Goal: Information Seeking & Learning: Learn about a topic

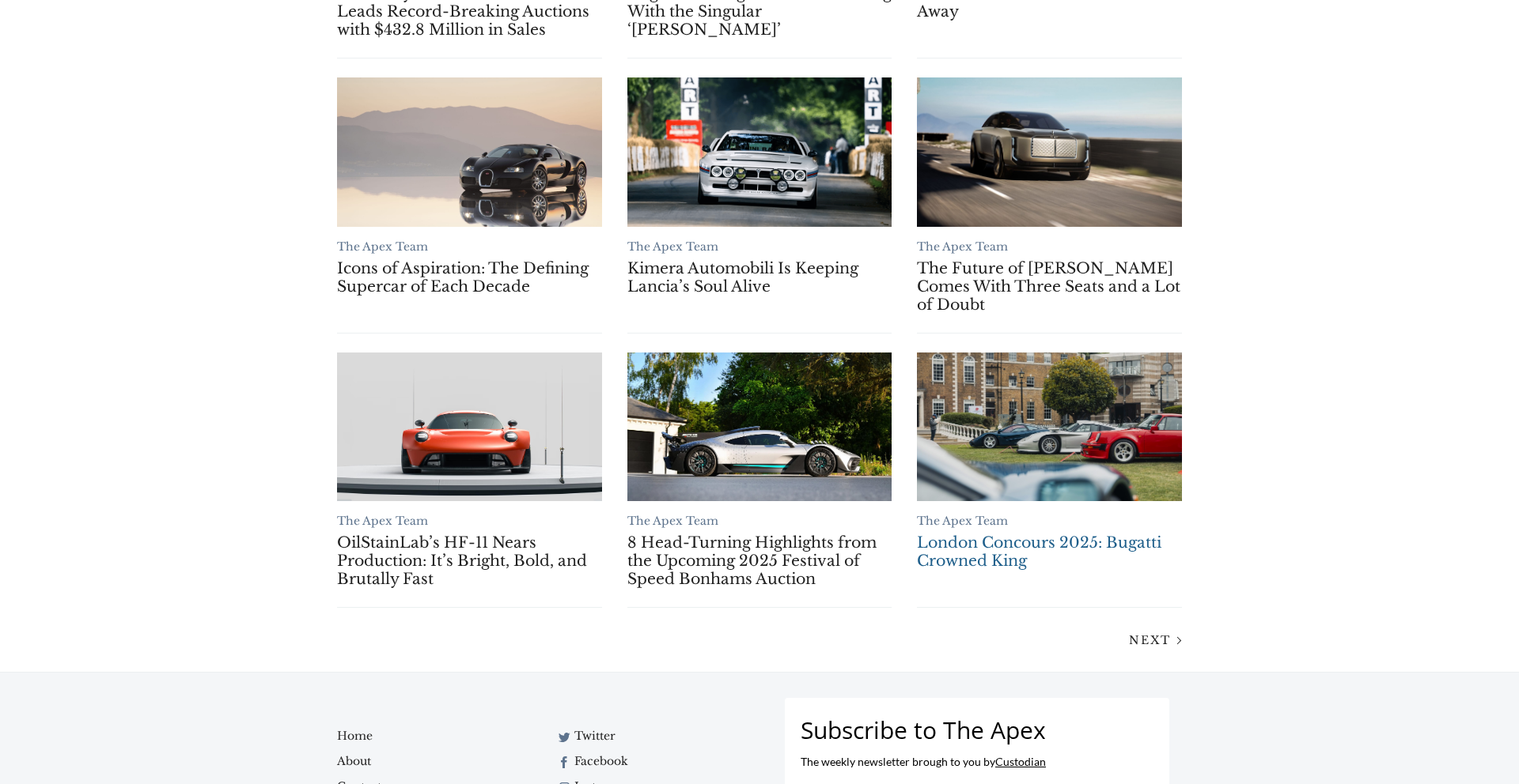
scroll to position [1237, 0]
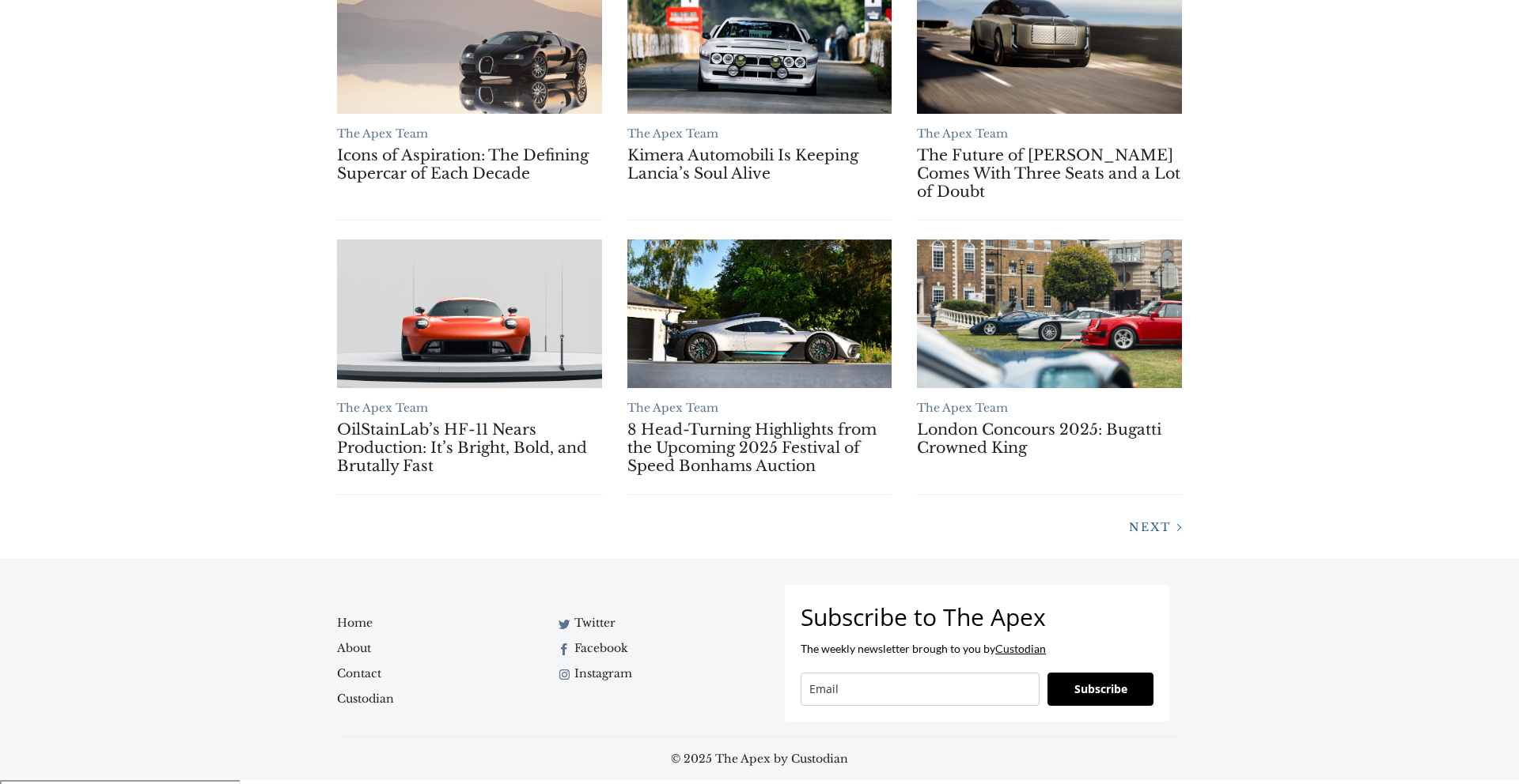
click at [1147, 533] on span "Next" at bounding box center [1149, 527] width 42 height 14
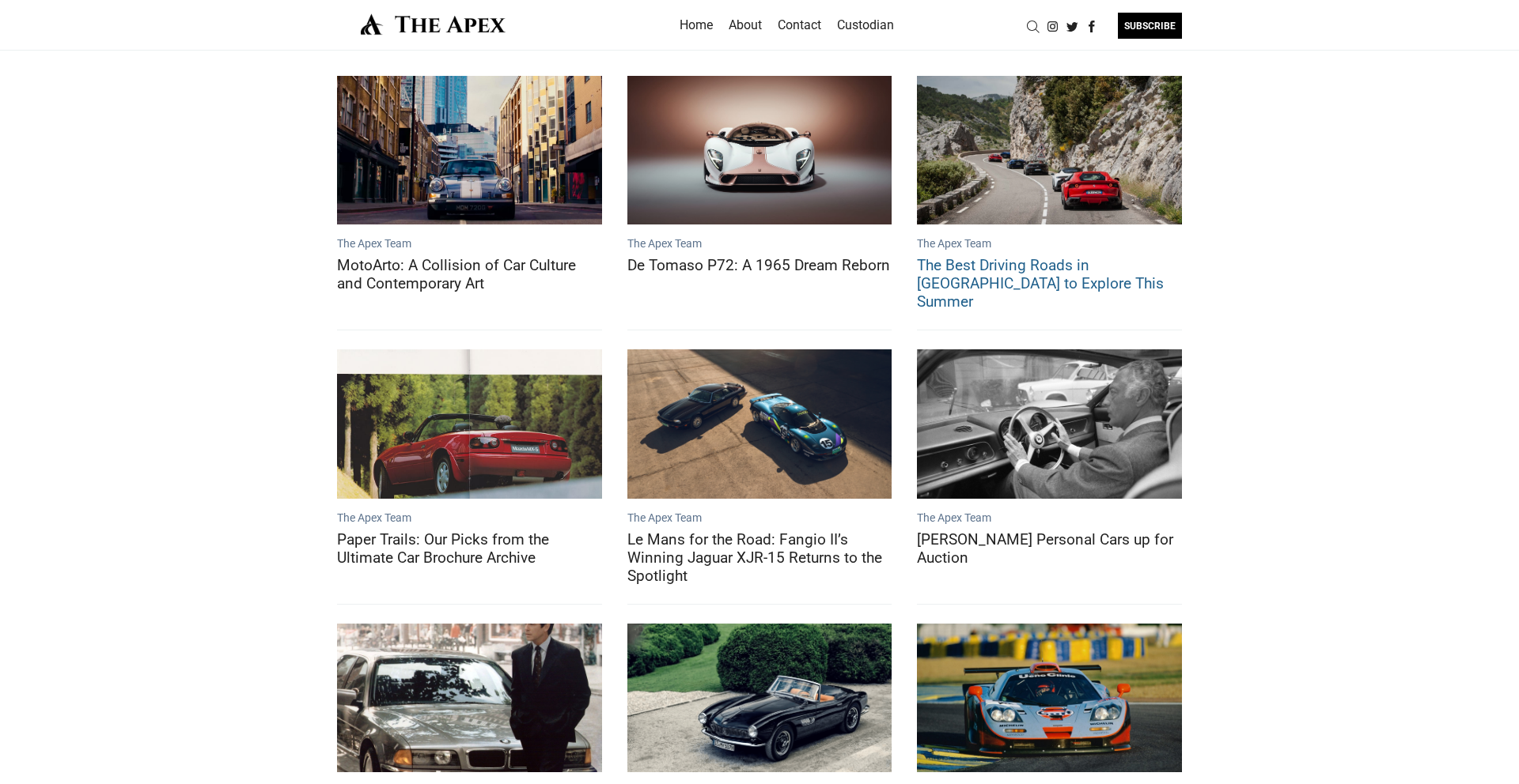
click at [1064, 171] on link "The Best Driving Roads in Europe to Explore This Summer" at bounding box center [1049, 151] width 265 height 149
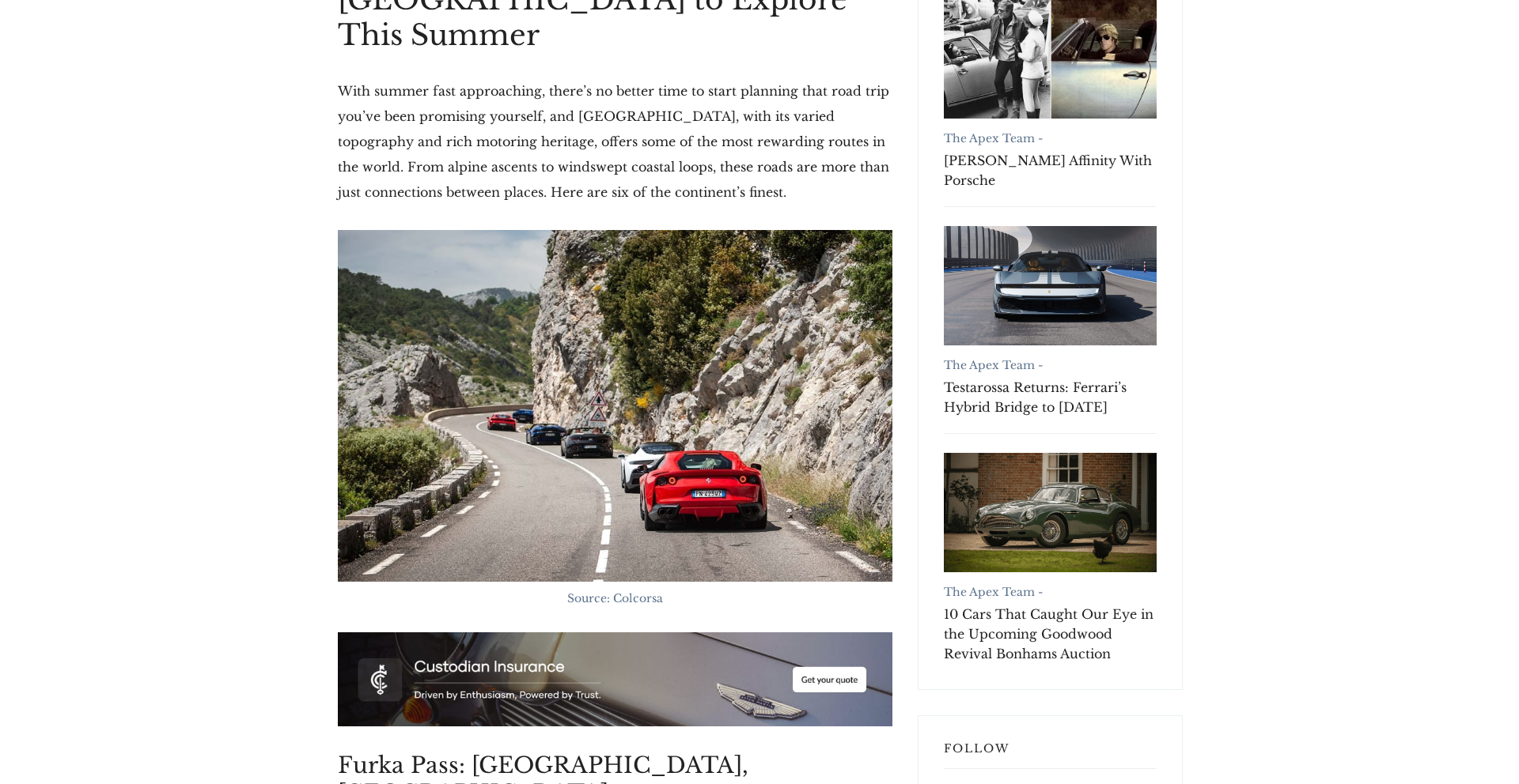
scroll to position [33, 0]
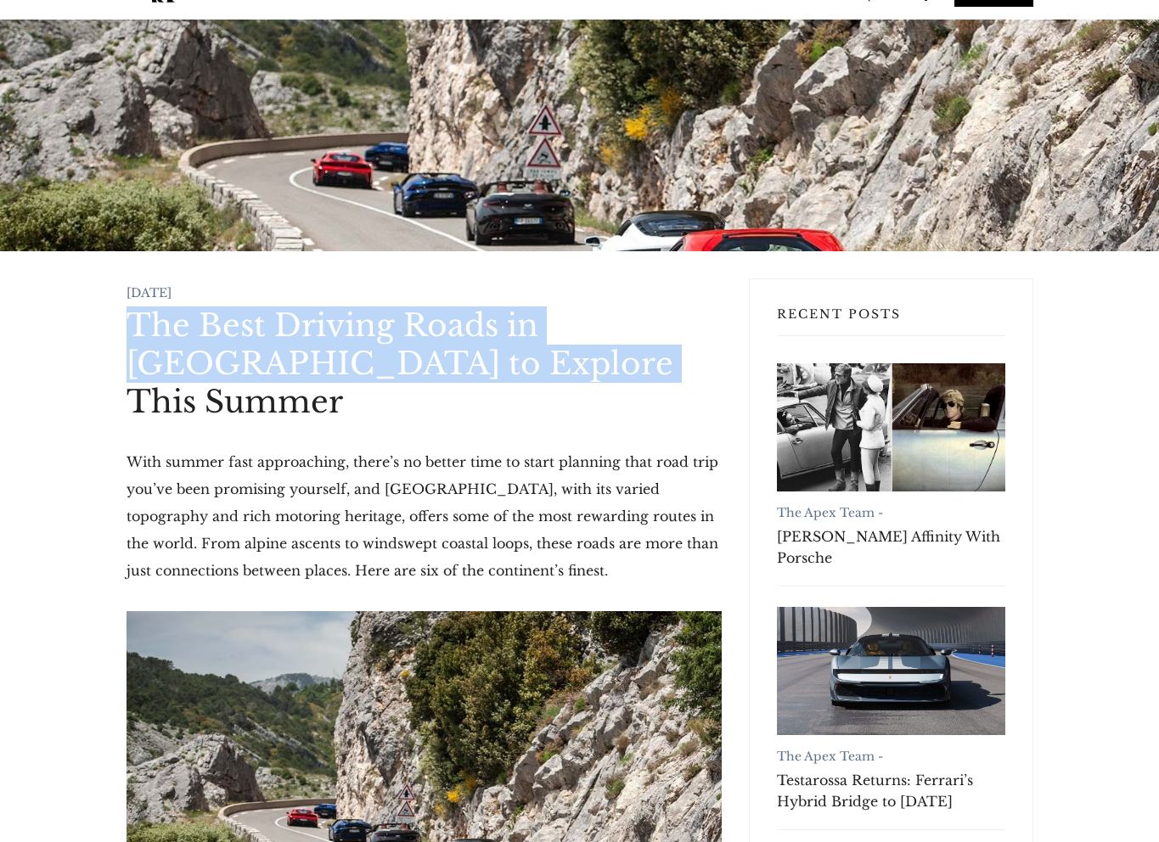
drag, startPoint x: 515, startPoint y: 360, endPoint x: 129, endPoint y: 332, distance: 386.6
click at [129, 332] on h1 "The Best Driving Roads in [GEOGRAPHIC_DATA] to Explore This Summer" at bounding box center [424, 364] width 595 height 115
copy h1 "The Best Driving Roads in [GEOGRAPHIC_DATA] to Explore This Summer"
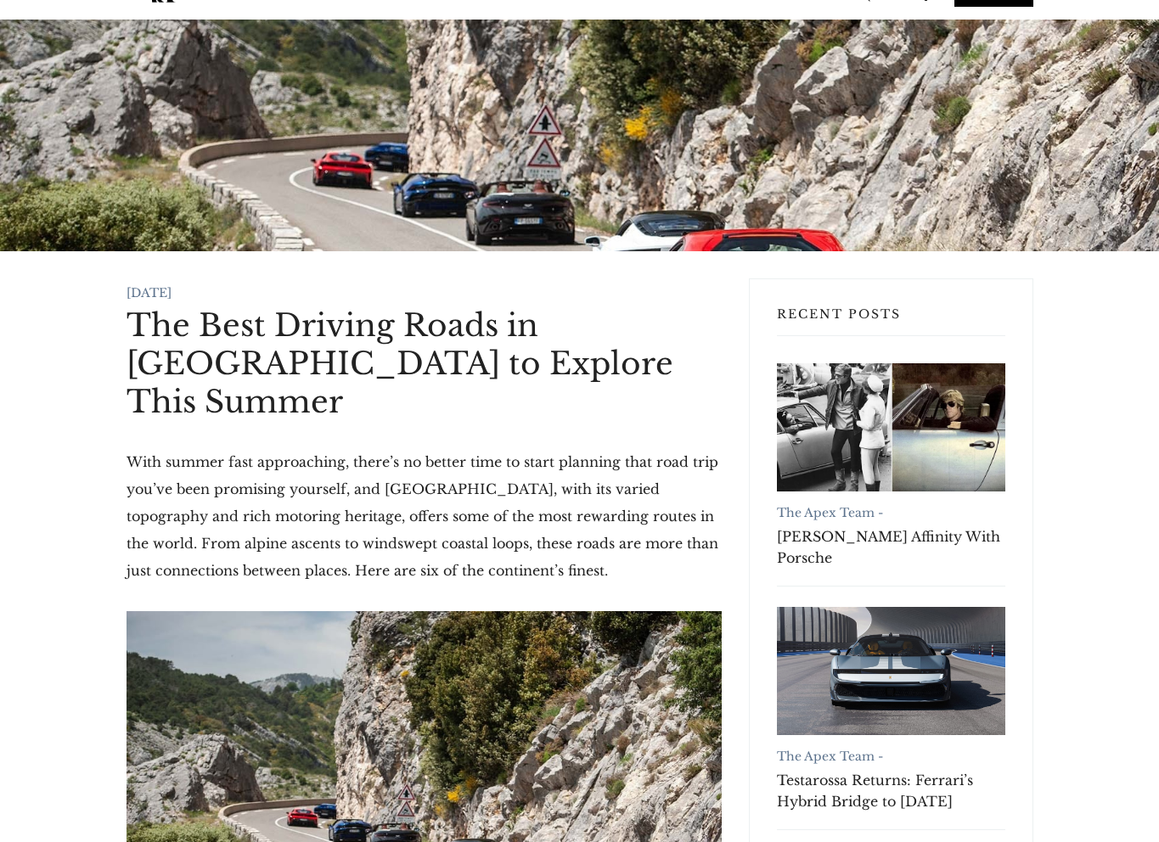
click at [274, 459] on p "With summer fast approaching, there’s no better time to start planning that roa…" at bounding box center [424, 516] width 595 height 136
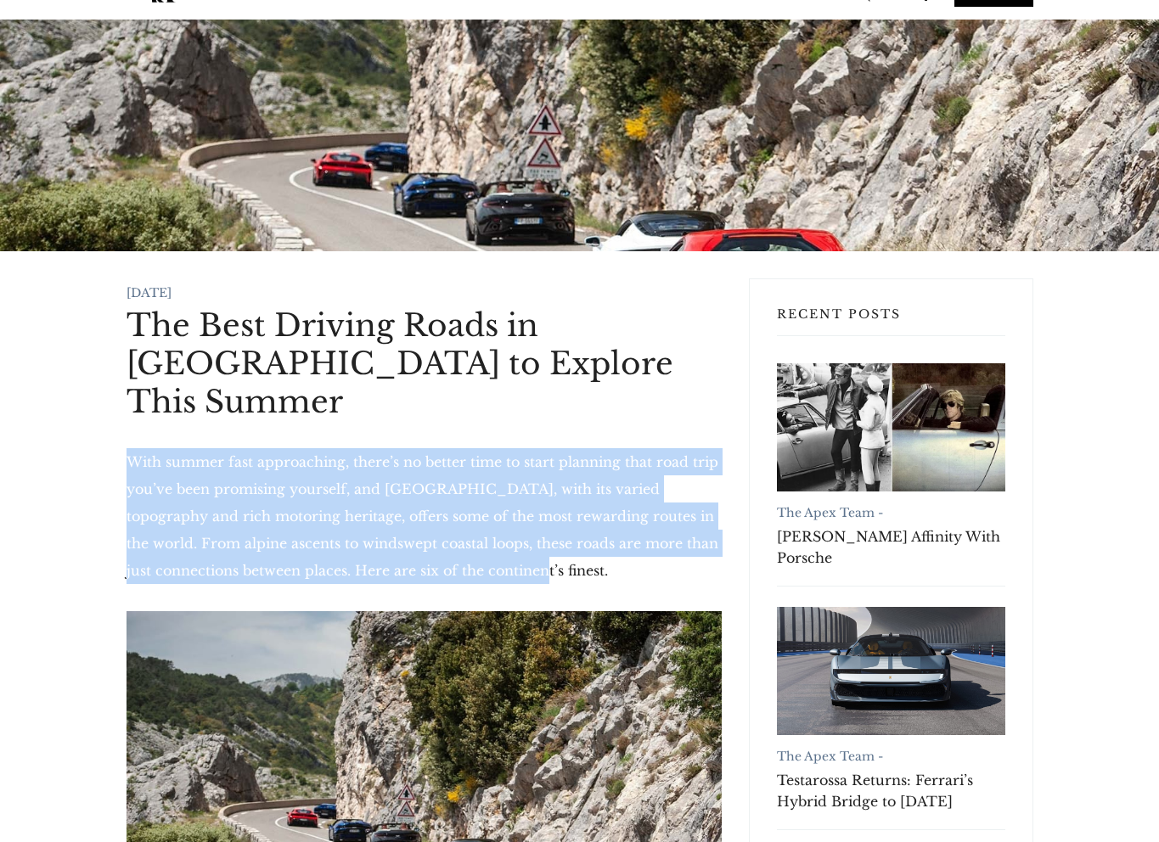
drag, startPoint x: 101, startPoint y: 418, endPoint x: 543, endPoint y: 518, distance: 452.8
copy p "With summer fast approaching, there’s no better time to start planning that roa…"
